Goal: Book appointment/travel/reservation

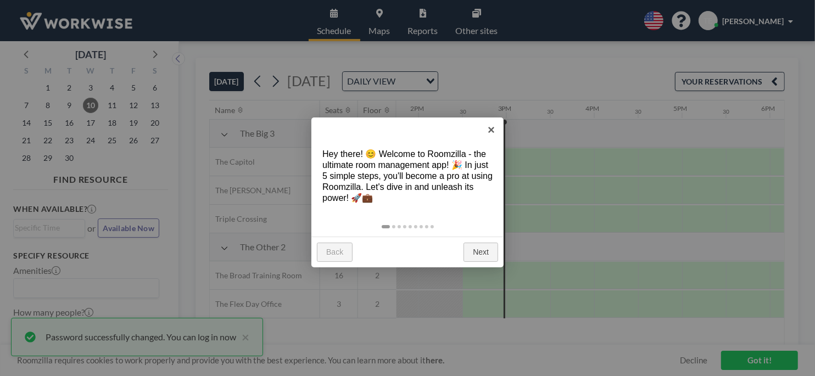
scroll to position [0, 1230]
click at [474, 250] on link "Next" at bounding box center [480, 253] width 35 height 20
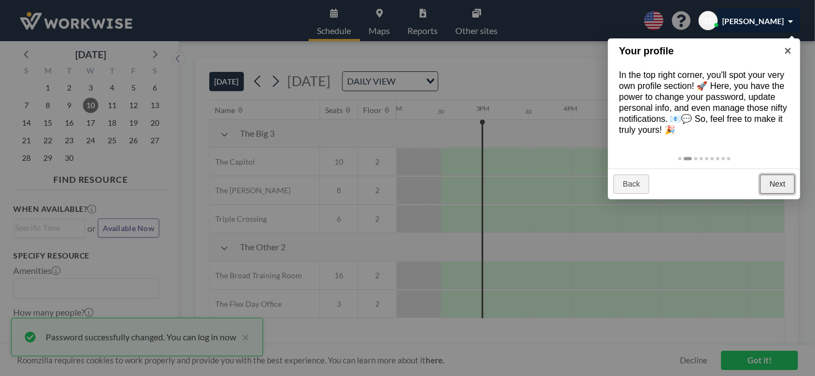
click at [766, 183] on link "Next" at bounding box center [777, 185] width 35 height 20
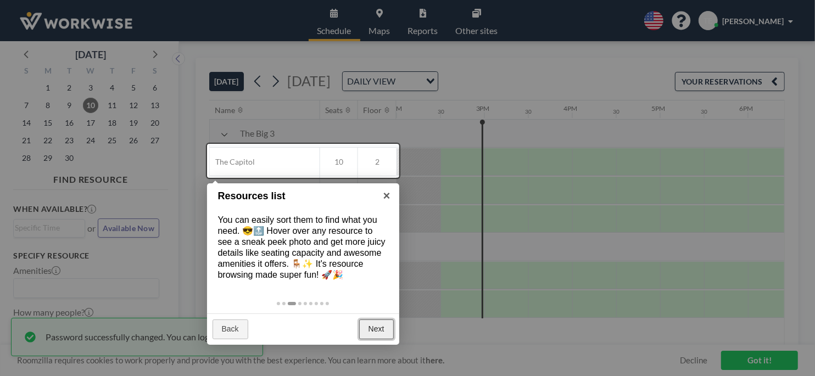
click at [379, 332] on link "Next" at bounding box center [376, 330] width 35 height 20
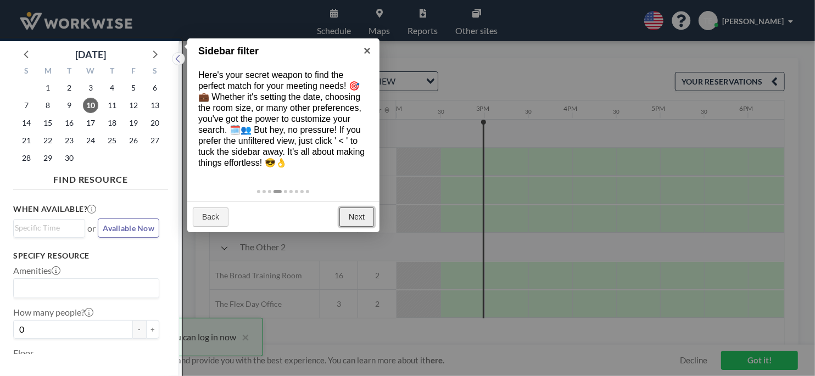
scroll to position [2, 0]
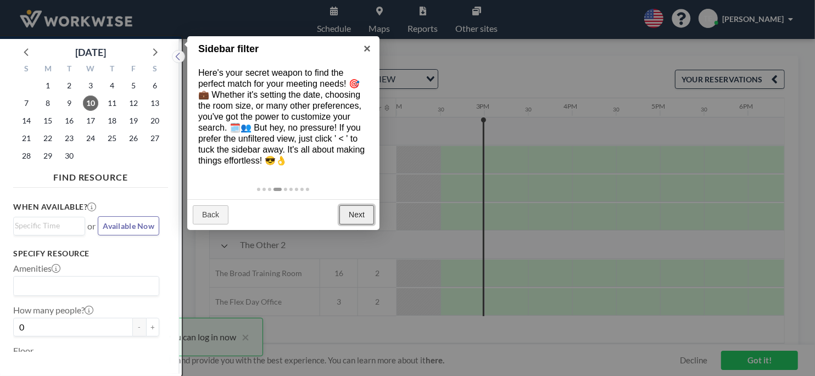
click at [356, 207] on link "Next" at bounding box center [356, 215] width 35 height 20
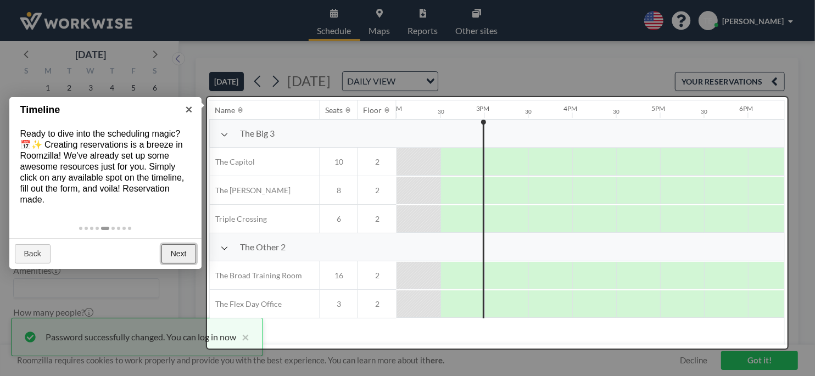
click at [182, 254] on link "Next" at bounding box center [178, 254] width 35 height 20
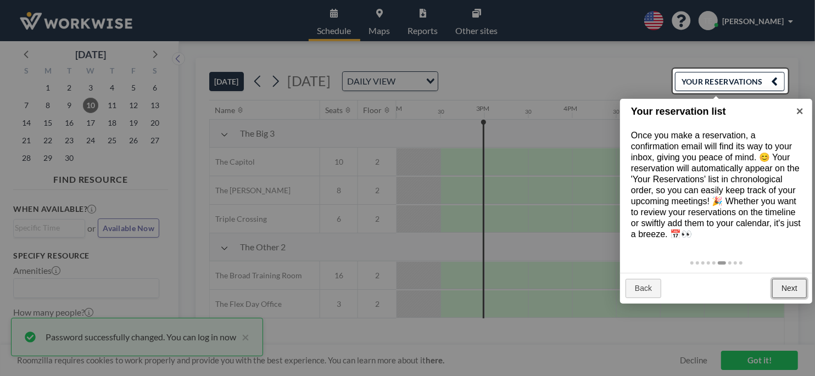
click at [790, 288] on link "Next" at bounding box center [789, 289] width 35 height 20
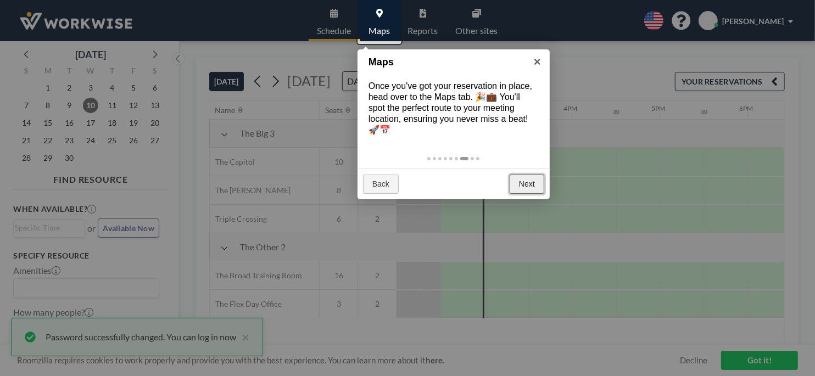
click at [532, 186] on link "Next" at bounding box center [527, 185] width 35 height 20
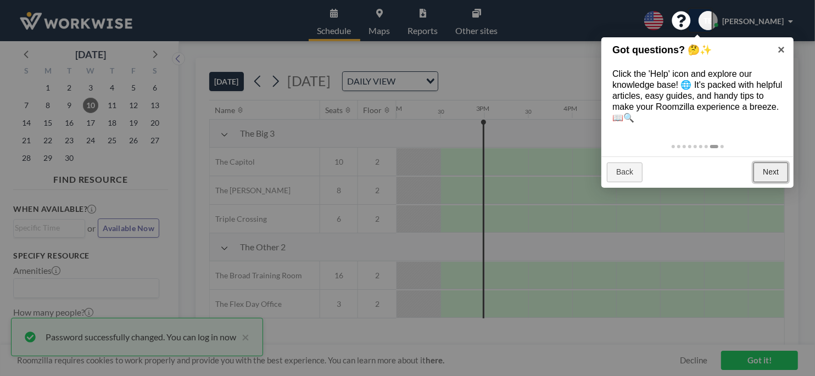
click at [771, 177] on link "Next" at bounding box center [770, 173] width 35 height 20
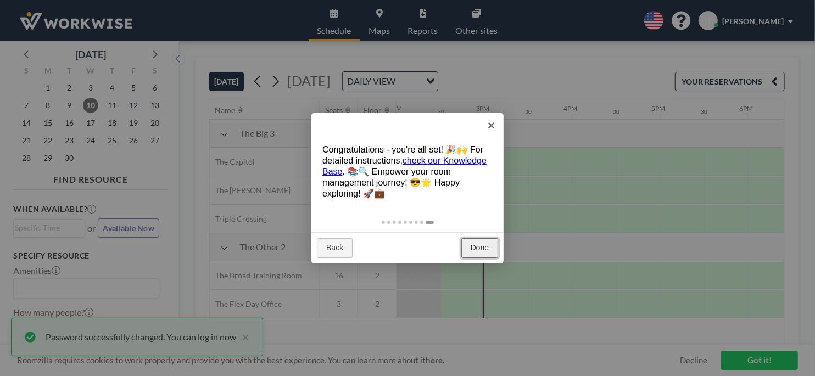
click at [481, 251] on link "Done" at bounding box center [479, 248] width 37 height 20
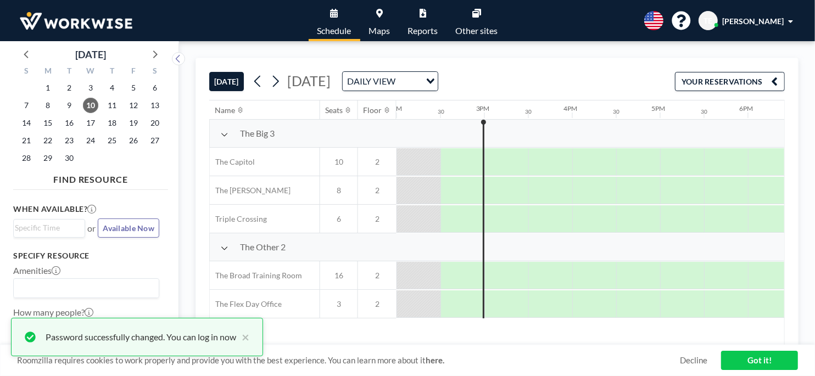
click at [421, 81] on div "DAILY VIEW" at bounding box center [382, 80] width 78 height 16
click at [551, 116] on li "WEEKLY VIEW" at bounding box center [546, 116] width 94 height 16
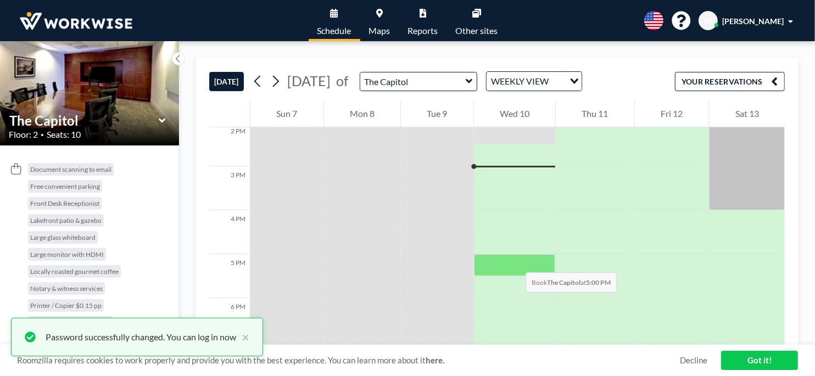
scroll to position [615, 0]
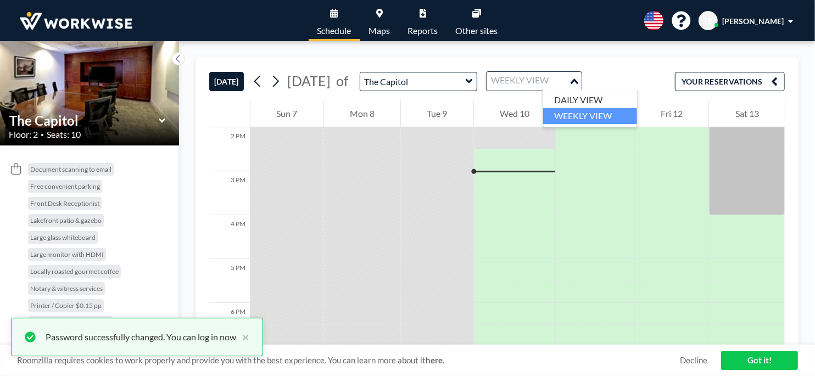
click at [578, 82] on icon "Search for option" at bounding box center [574, 81] width 8 height 5
click at [615, 102] on li "DAILY VIEW" at bounding box center [590, 100] width 94 height 16
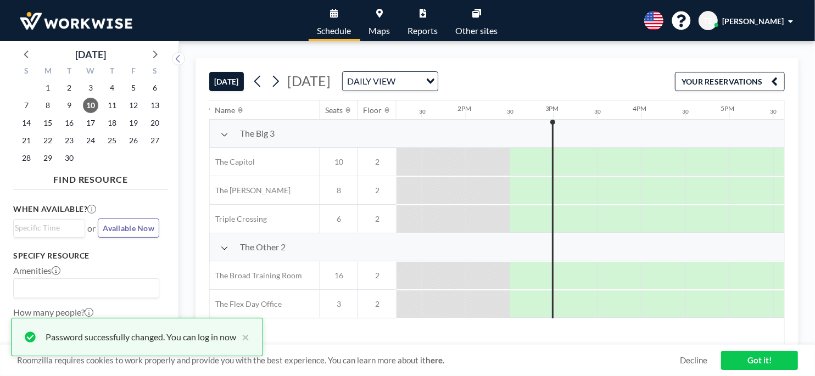
scroll to position [0, 1230]
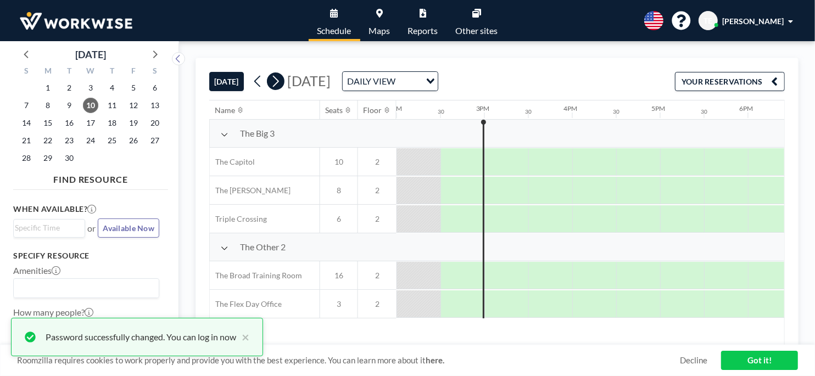
click at [280, 77] on icon at bounding box center [275, 81] width 10 height 16
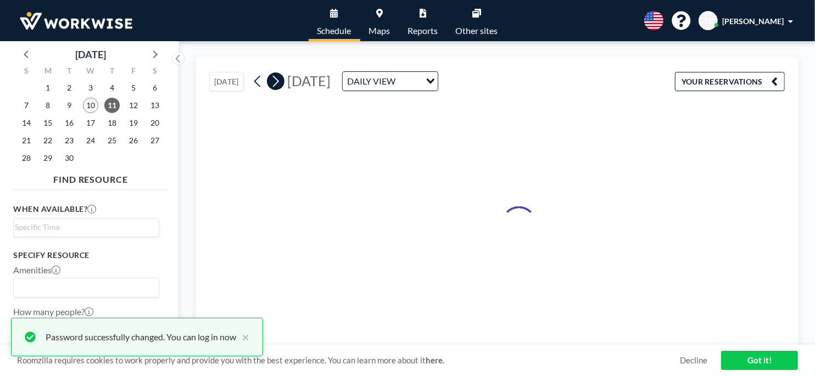
click at [280, 77] on icon at bounding box center [275, 81] width 10 height 16
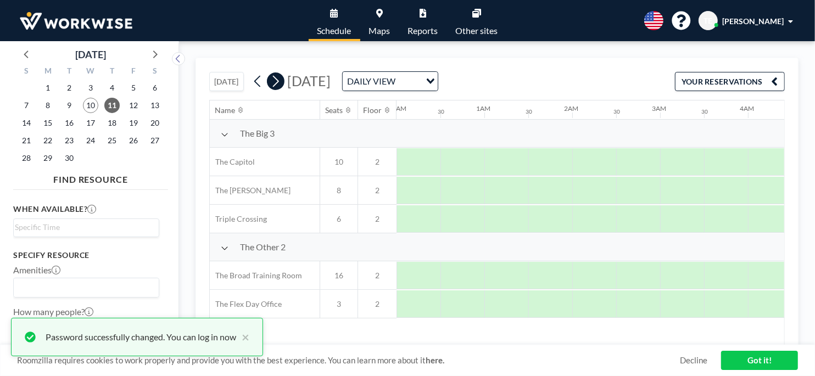
scroll to position [0, 0]
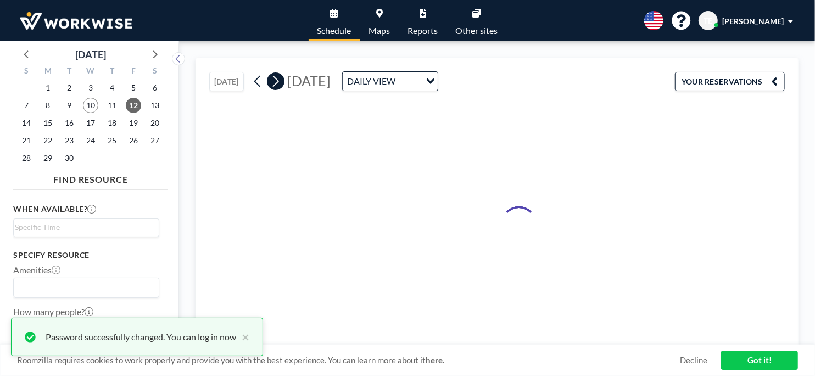
click at [280, 77] on icon at bounding box center [275, 81] width 10 height 16
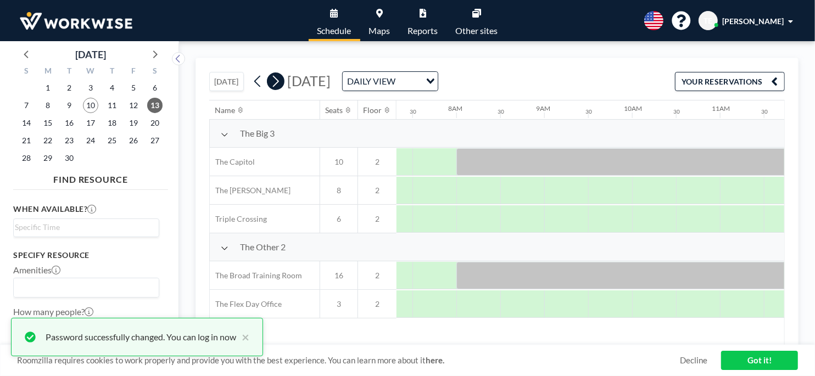
scroll to position [0, 659]
click at [280, 77] on icon at bounding box center [275, 81] width 10 height 16
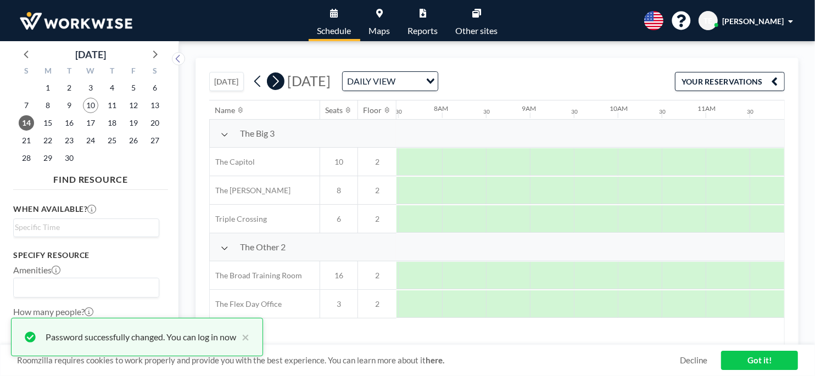
click at [280, 77] on icon at bounding box center [275, 81] width 10 height 16
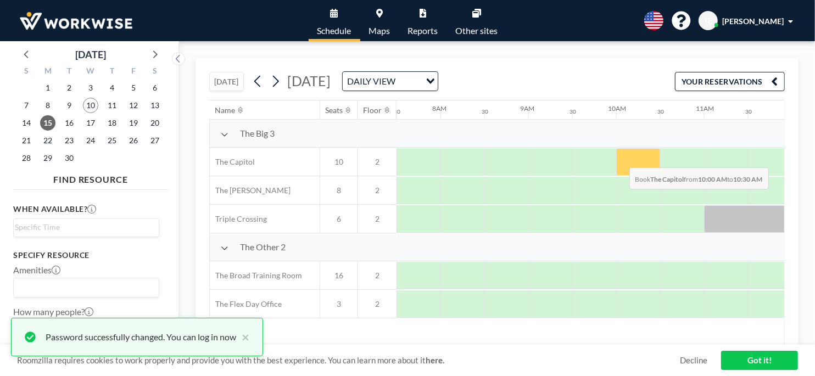
click at [620, 159] on div at bounding box center [638, 161] width 44 height 27
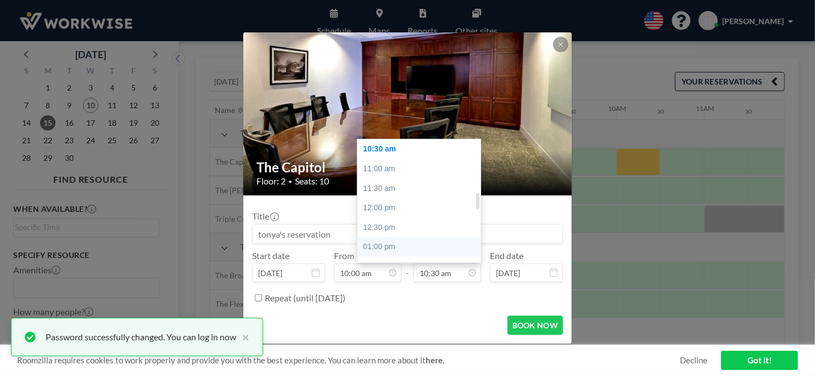
scroll to position [465, 0]
click at [456, 249] on div "02:30 pm" at bounding box center [421, 251] width 128 height 20
type input "02:30 pm"
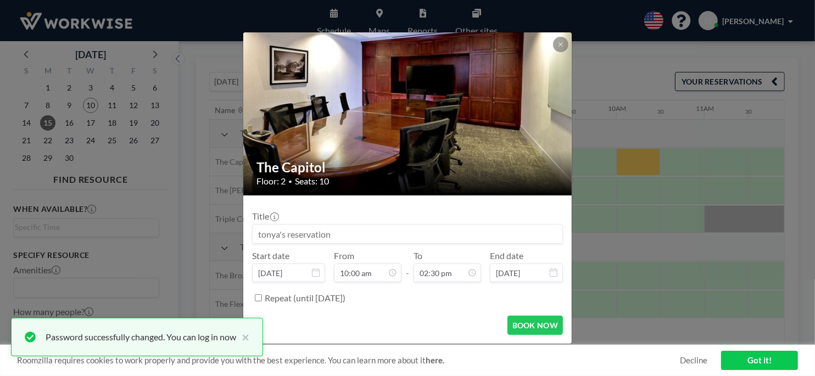
scroll to position [567, 0]
click at [530, 326] on button "BOOK NOW" at bounding box center [534, 325] width 55 height 19
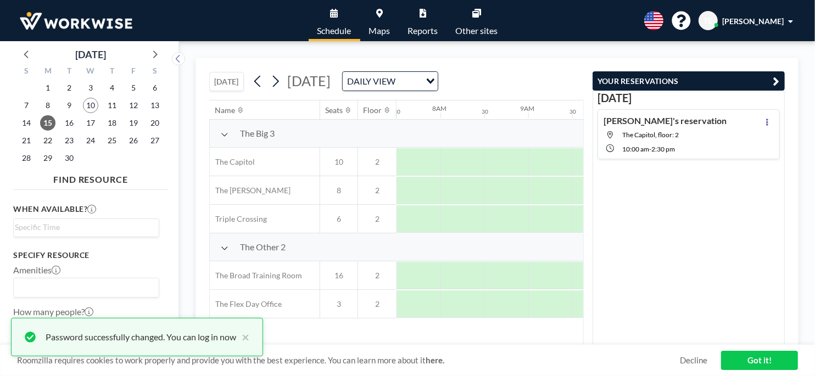
click at [775, 358] on link "Got it!" at bounding box center [759, 360] width 77 height 19
